Goal: Navigation & Orientation: Find specific page/section

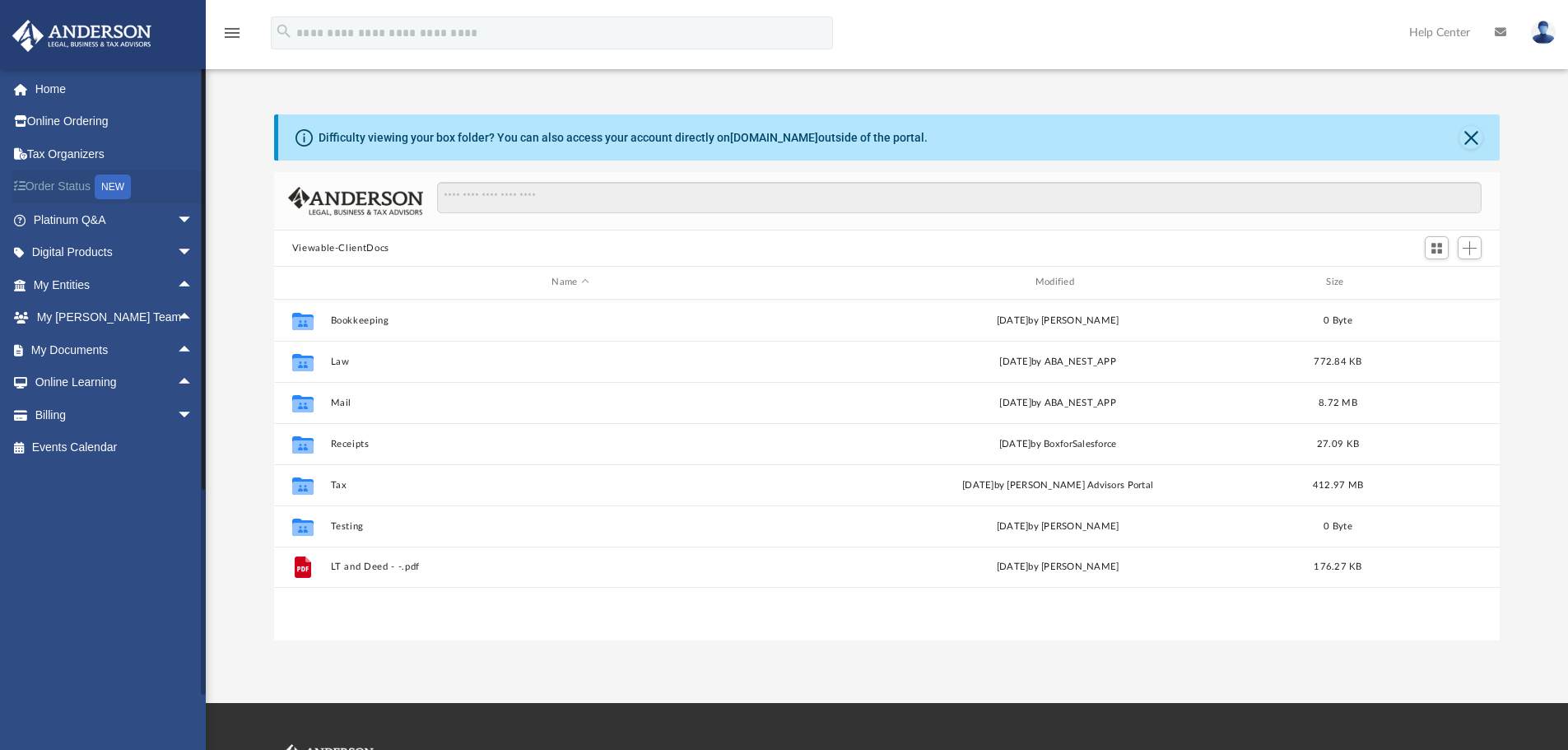
scroll to position [362, 1213]
click at [56, 83] on link "Home" at bounding box center [115, 89] width 206 height 33
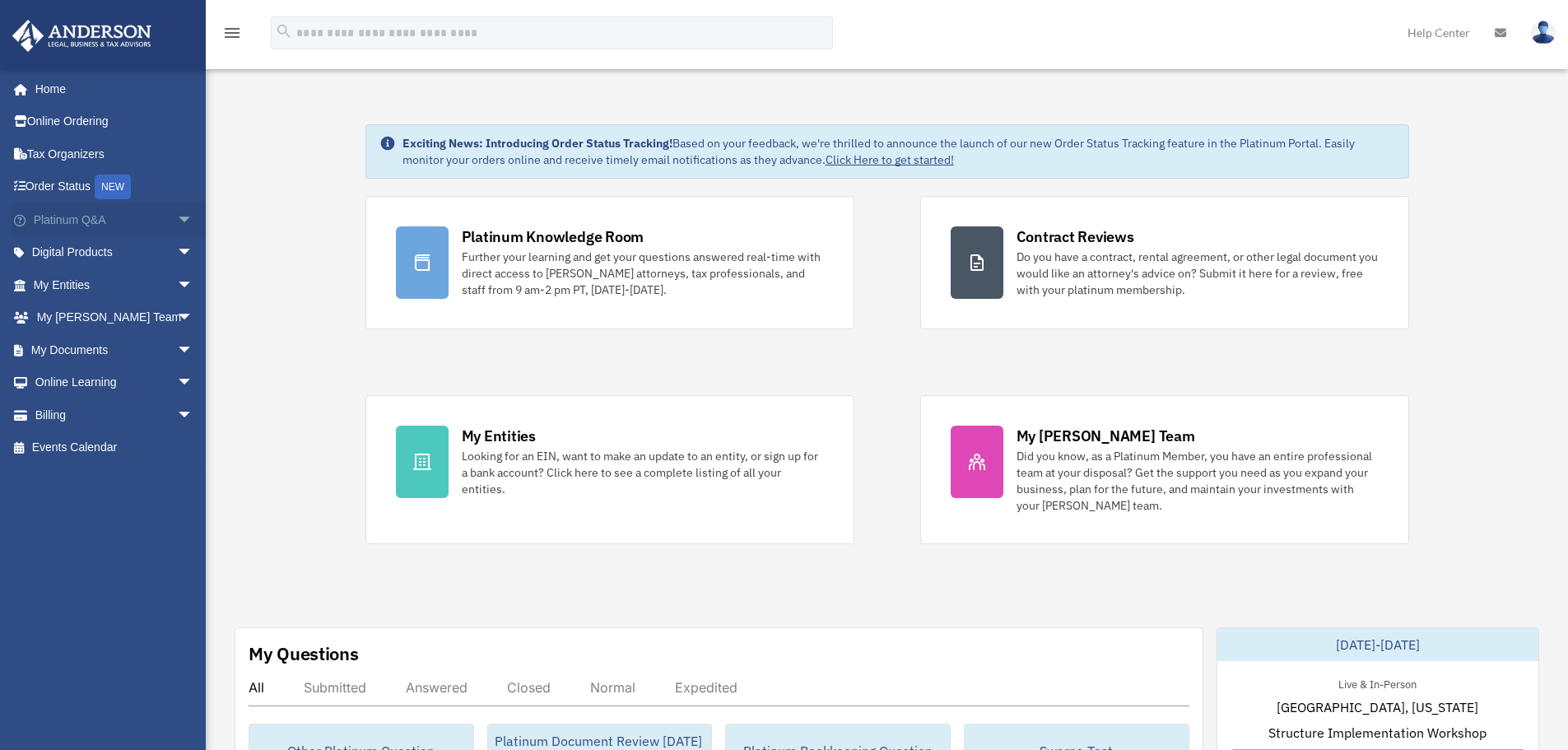
click at [177, 213] on span "arrow_drop_down" at bounding box center [194, 220] width 33 height 34
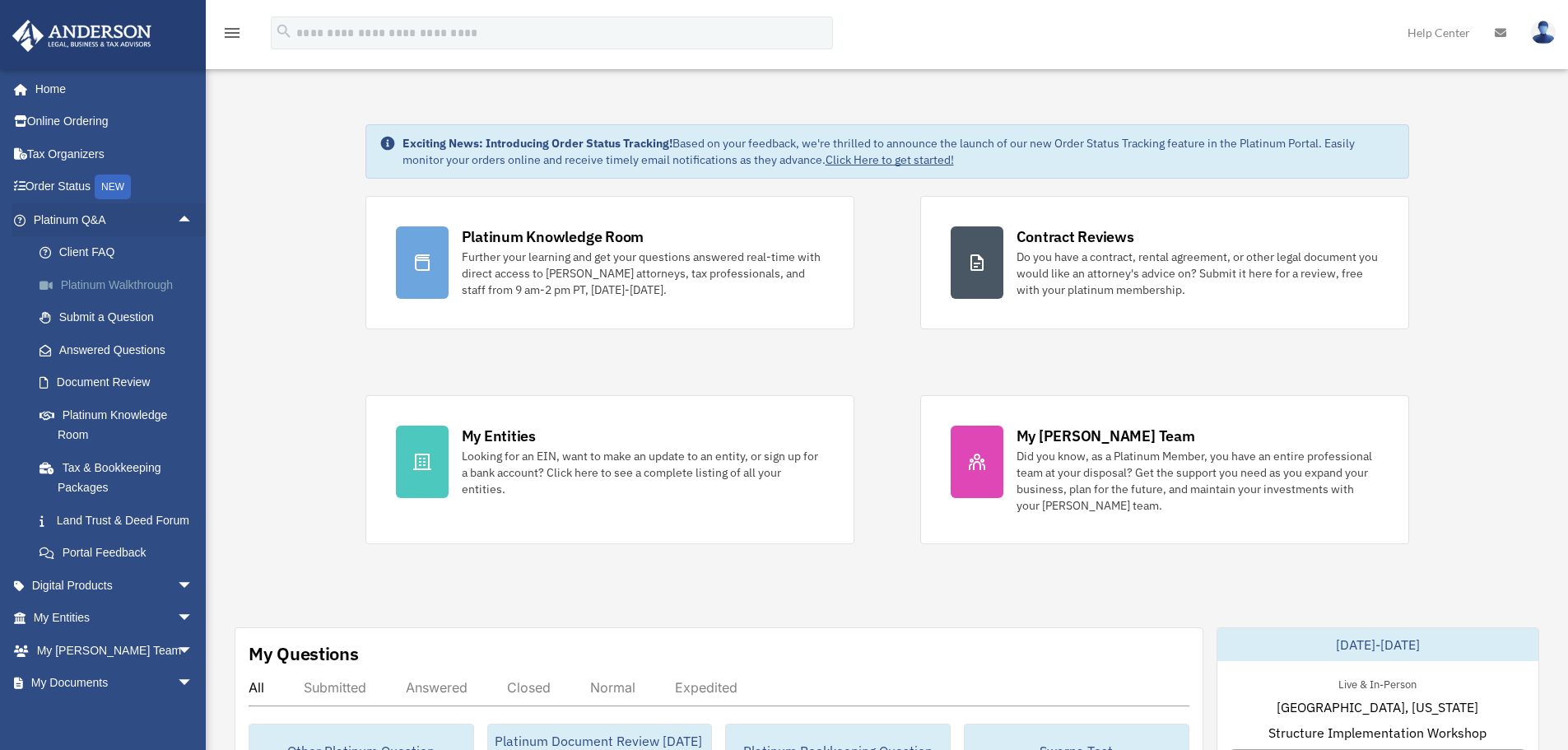
click at [143, 288] on link "Platinum Walkthrough" at bounding box center [120, 285] width 196 height 33
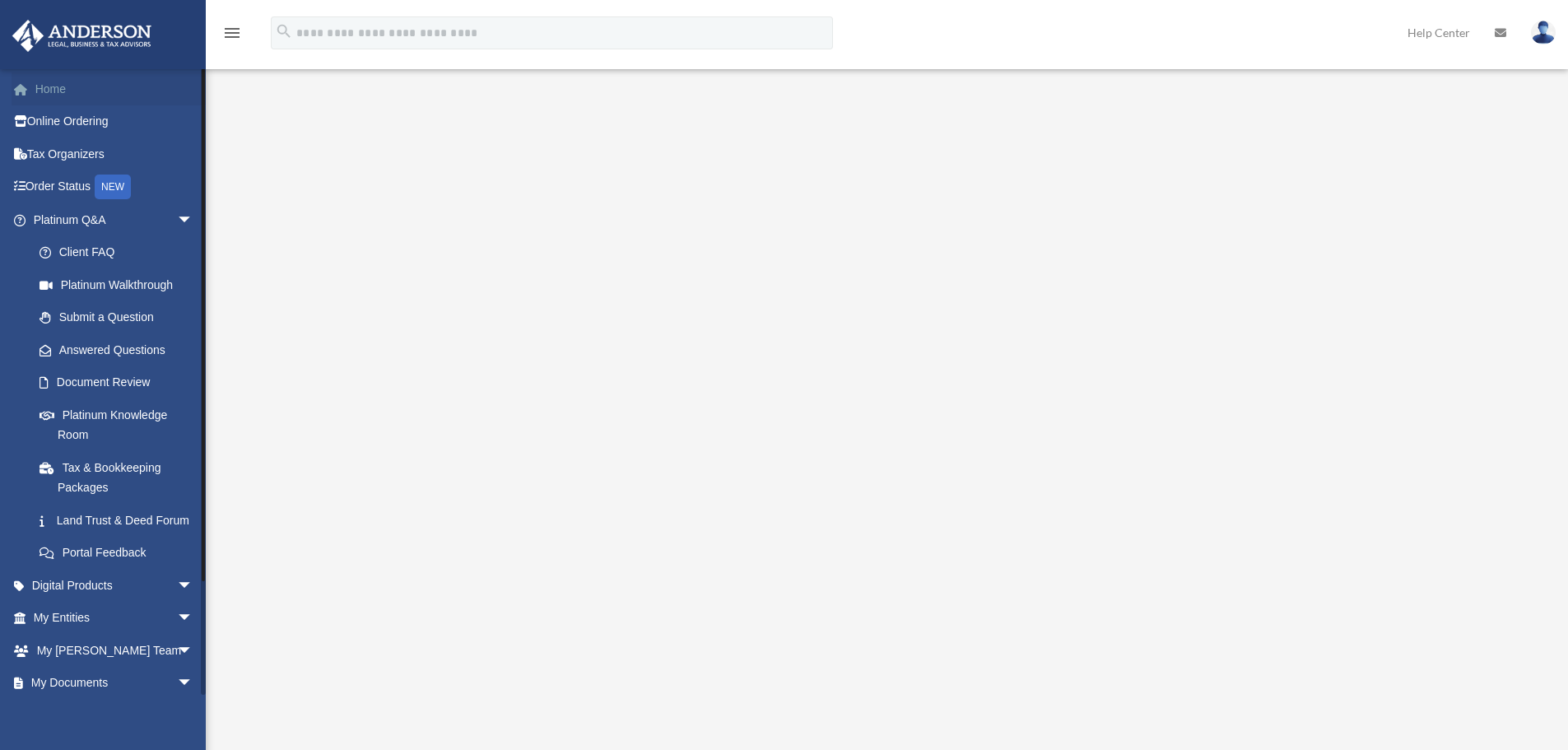
click at [44, 89] on link "Home" at bounding box center [115, 89] width 206 height 33
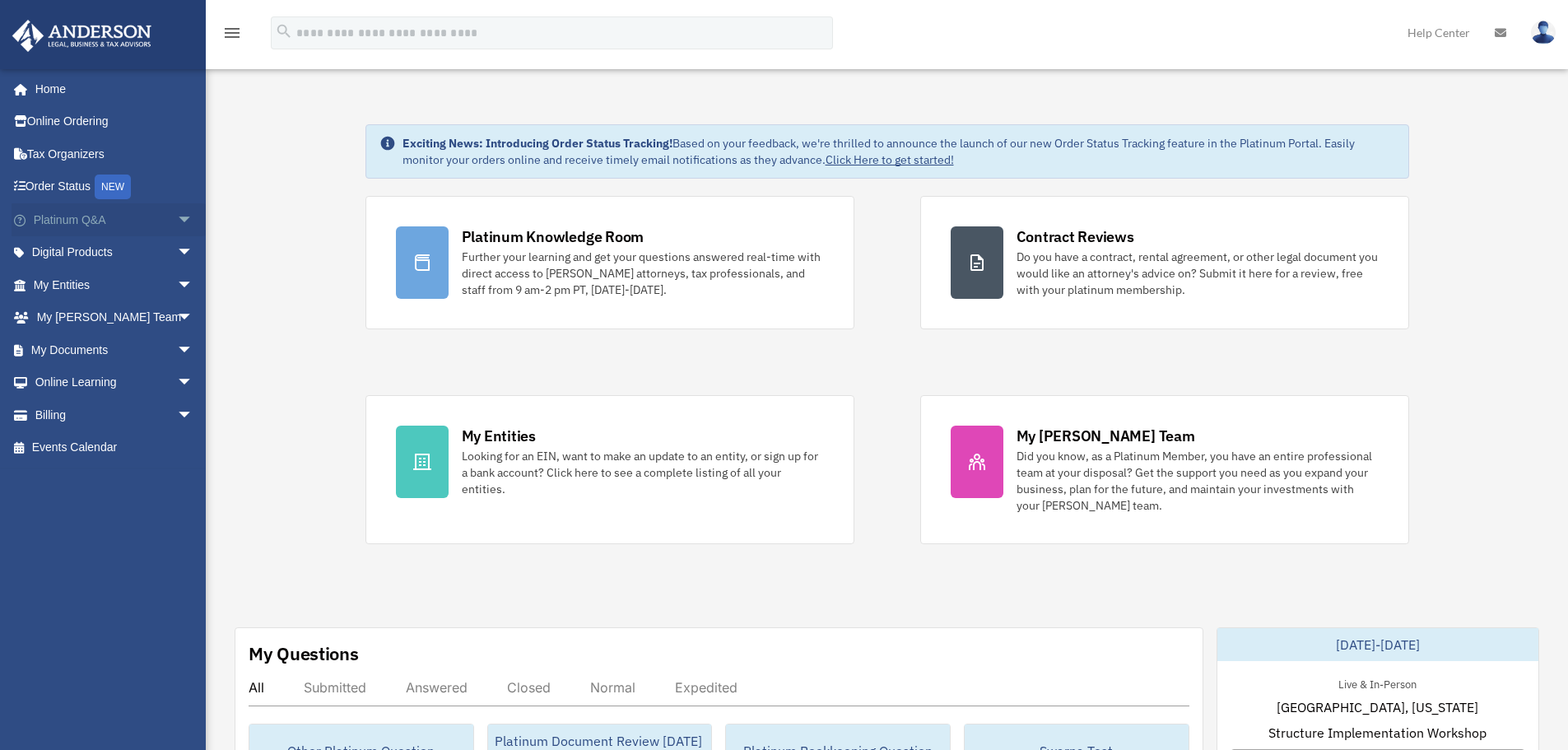
click at [177, 219] on span "arrow_drop_down" at bounding box center [194, 220] width 33 height 34
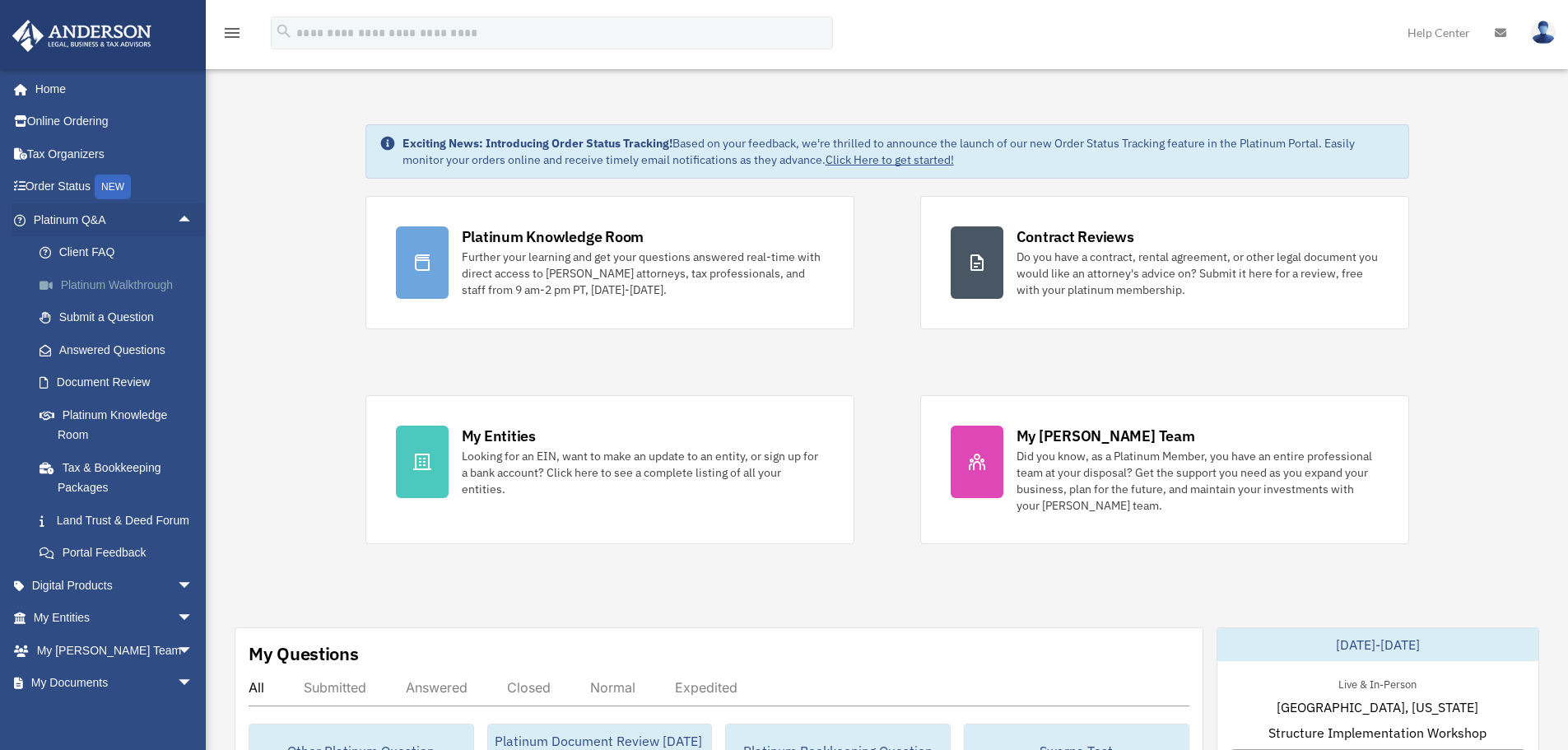
click at [106, 286] on link "Platinum Walkthrough" at bounding box center [120, 285] width 196 height 33
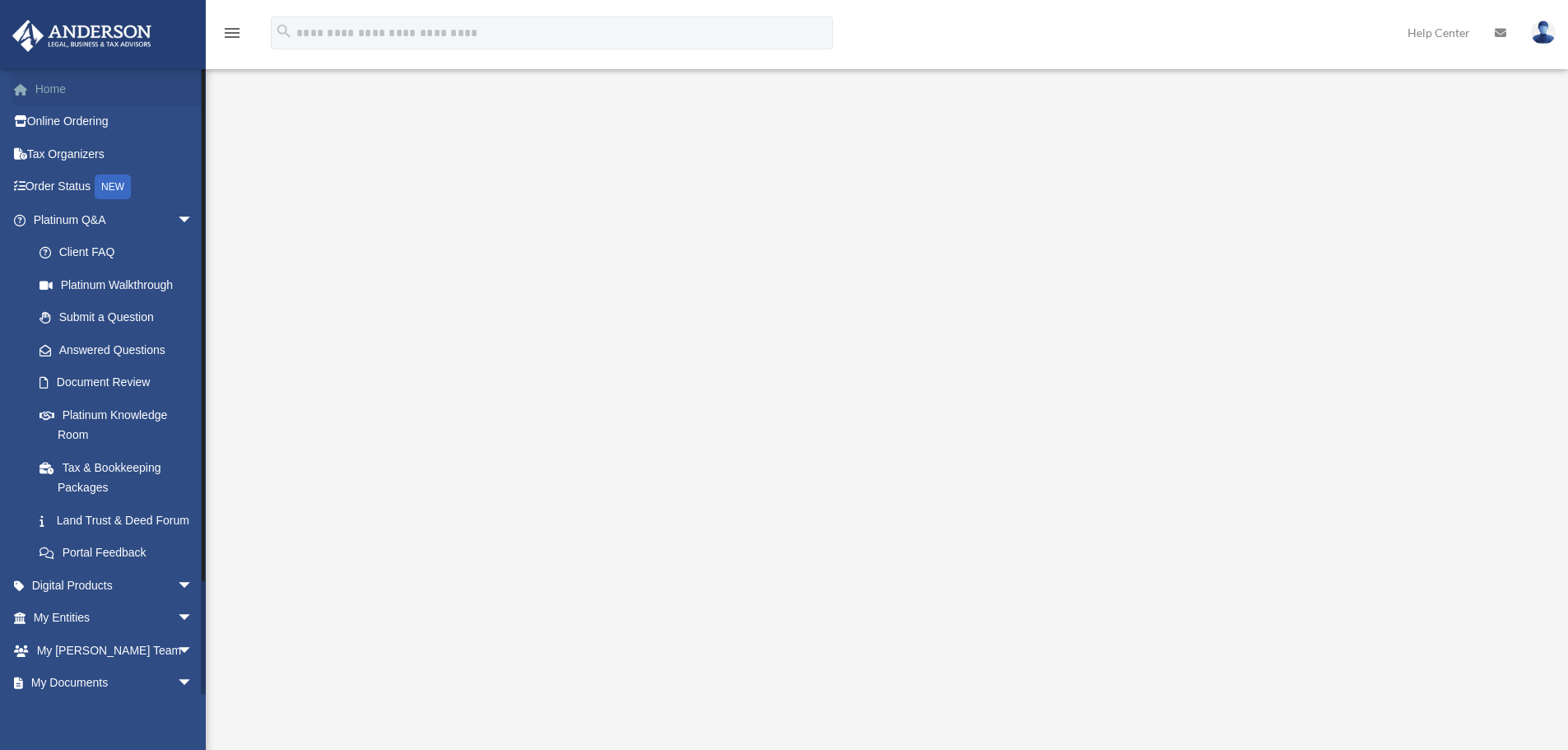
click at [47, 91] on link "Home" at bounding box center [115, 89] width 206 height 33
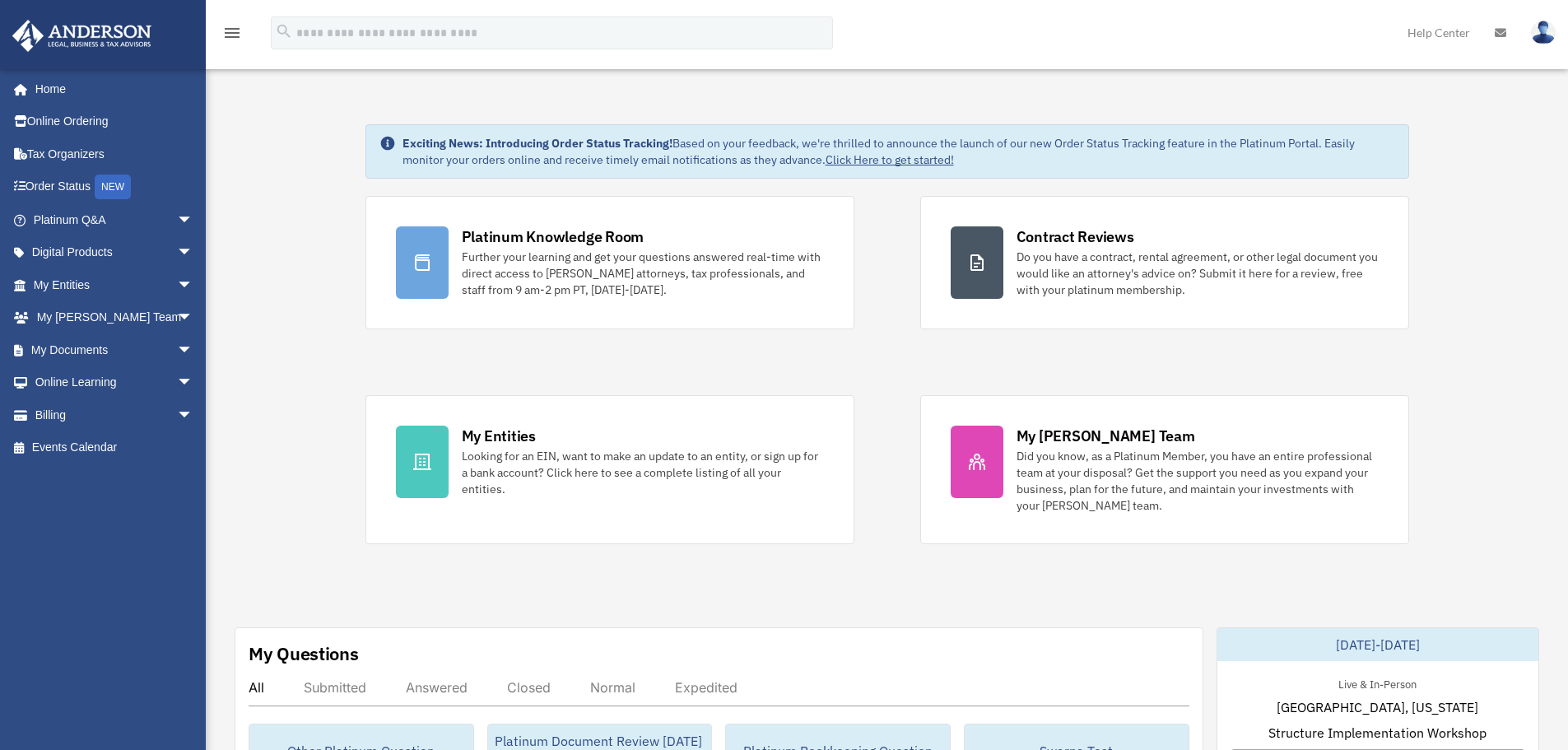
drag, startPoint x: 377, startPoint y: 138, endPoint x: 400, endPoint y: 149, distance: 25.5
click at [400, 149] on div "Exciting News: Introducing Order Status Tracking! Based on your feedback, we're…" at bounding box center [888, 152] width 1044 height 55
drag, startPoint x: 396, startPoint y: 150, endPoint x: 384, endPoint y: 142, distance: 14.4
click at [395, 147] on div "Exciting News: Introducing Order Status Tracking! Based on your feedback, we're…" at bounding box center [888, 152] width 1044 height 55
drag, startPoint x: 378, startPoint y: 135, endPoint x: 391, endPoint y: 156, distance: 24.7
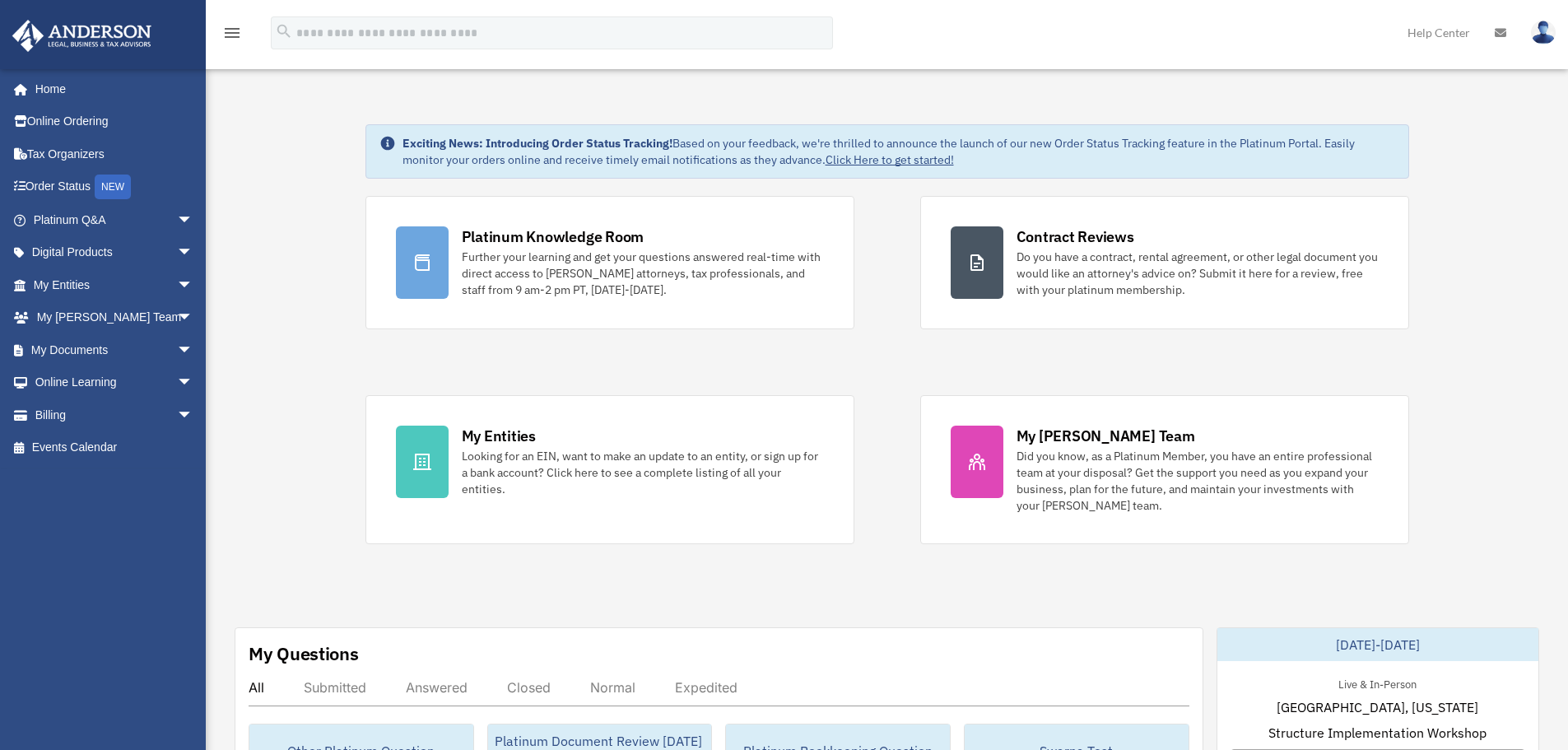
click at [391, 156] on div "Exciting News: Introducing Order Status Tracking! Based on your feedback, we're…" at bounding box center [888, 152] width 1044 height 55
click at [177, 315] on span "arrow_drop_down" at bounding box center [194, 317] width 33 height 34
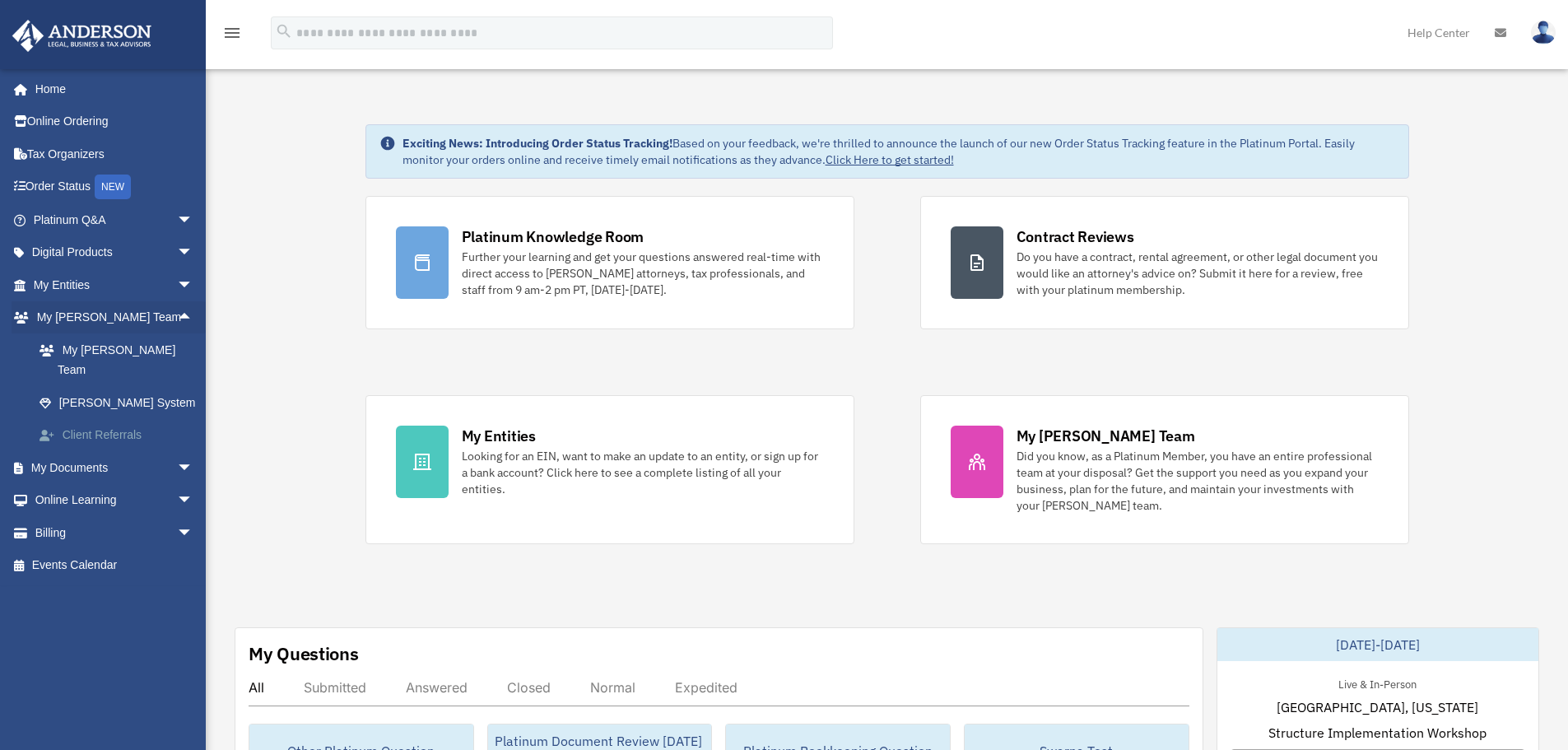
click at [86, 419] on link "Client Referrals" at bounding box center [120, 435] width 196 height 33
